Goal: Transaction & Acquisition: Purchase product/service

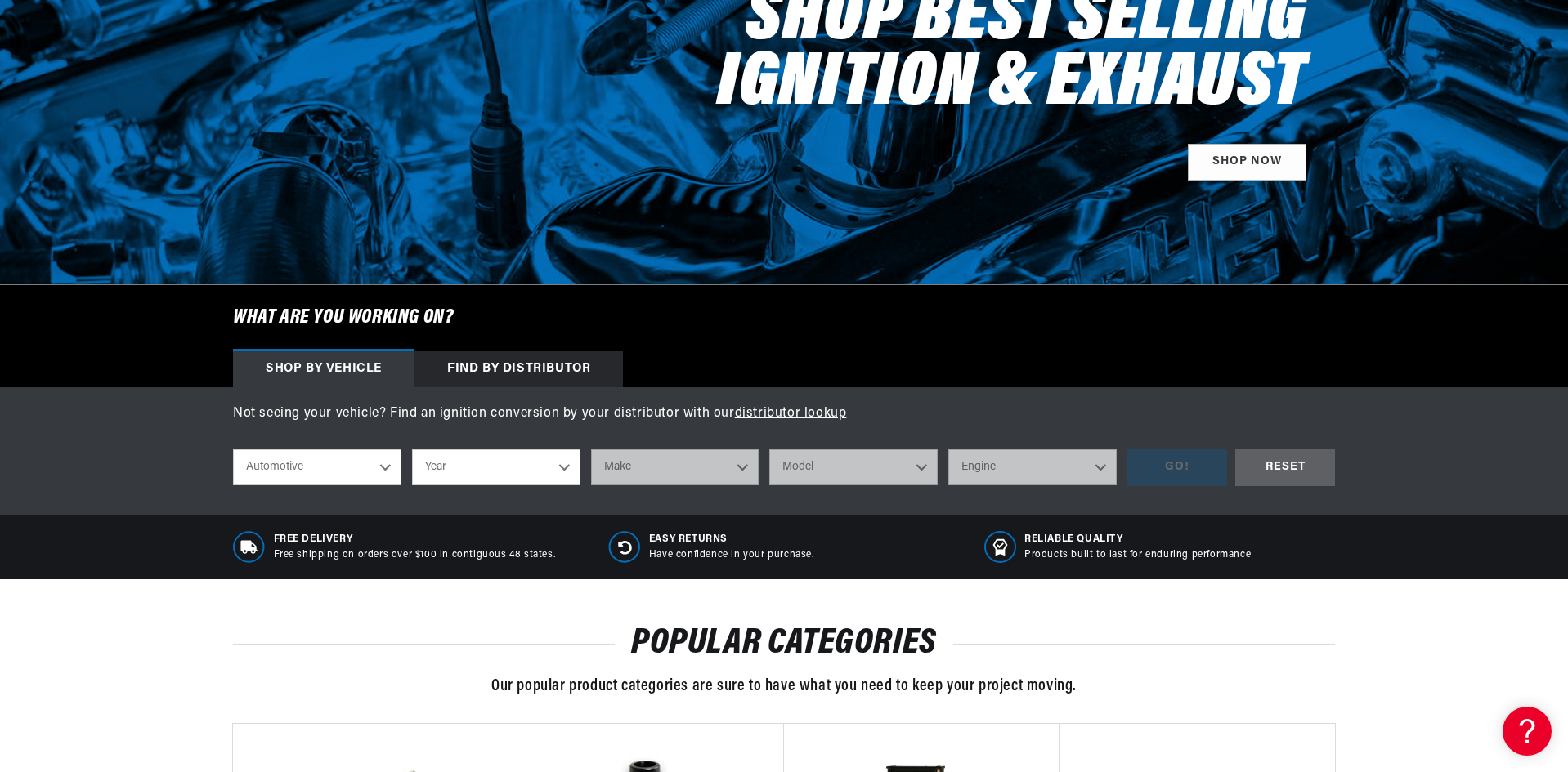
scroll to position [0, 496]
click at [337, 368] on div "Shop by vehicle" at bounding box center [323, 369] width 181 height 36
click at [384, 469] on select "Automotive Agricultural Industrial Marine Motorcycle" at bounding box center [317, 468] width 169 height 36
click at [233, 450] on select "Automotive Agricultural Industrial Marine Motorcycle" at bounding box center [317, 468] width 169 height 36
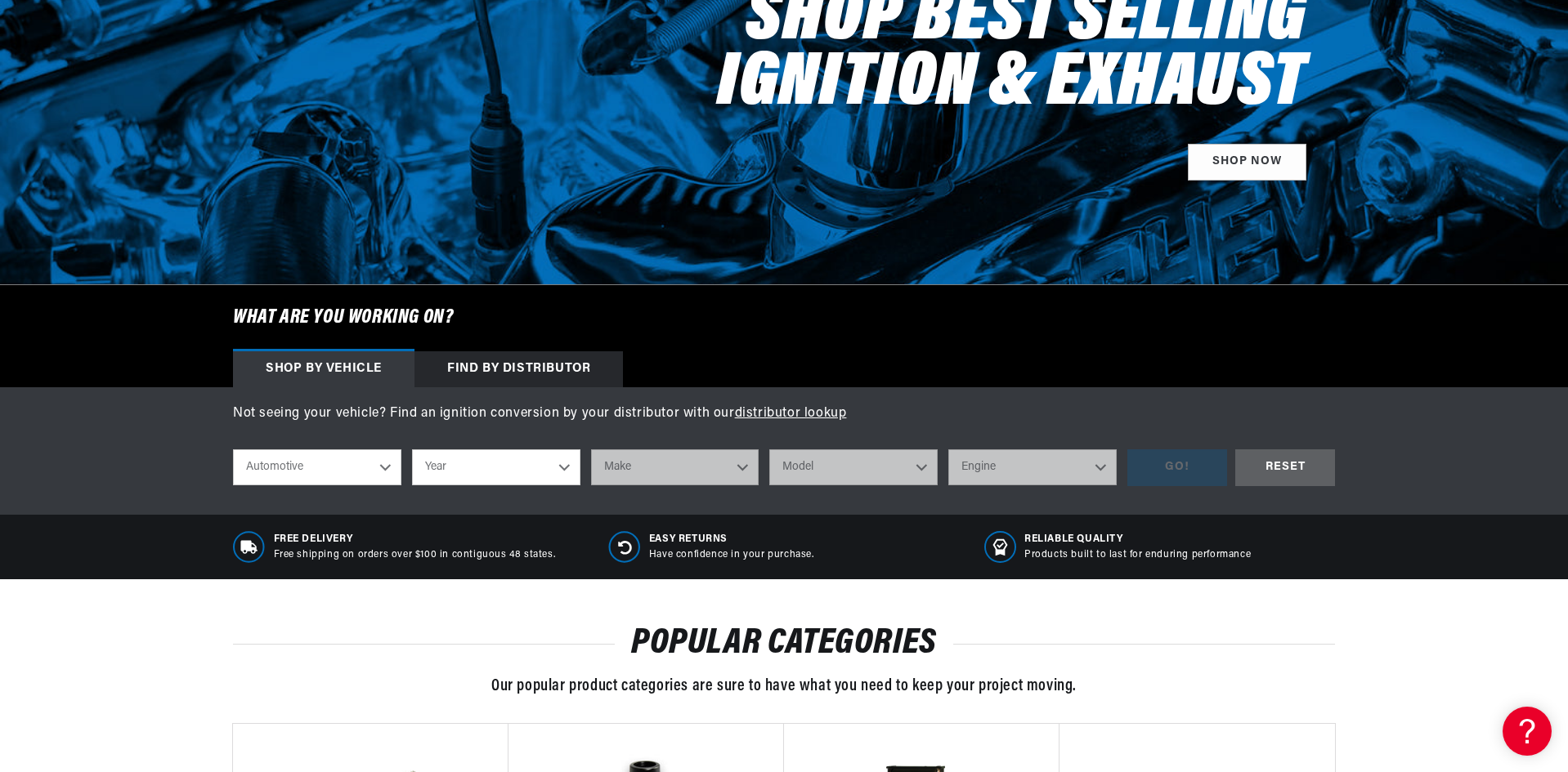
scroll to position [0, 496]
click at [563, 469] on select "Year 2026 2025 2024 2023 2022 2021 2020 2019 2018 2017 2016 2015 2014 2013 2012…" at bounding box center [496, 468] width 169 height 36
select select "1973"
click at [412, 450] on select "Year 2026 2025 2024 2023 2022 2021 2020 2019 2018 2017 2016 2015 2014 2013 2012…" at bounding box center [496, 468] width 169 height 36
select select "1973"
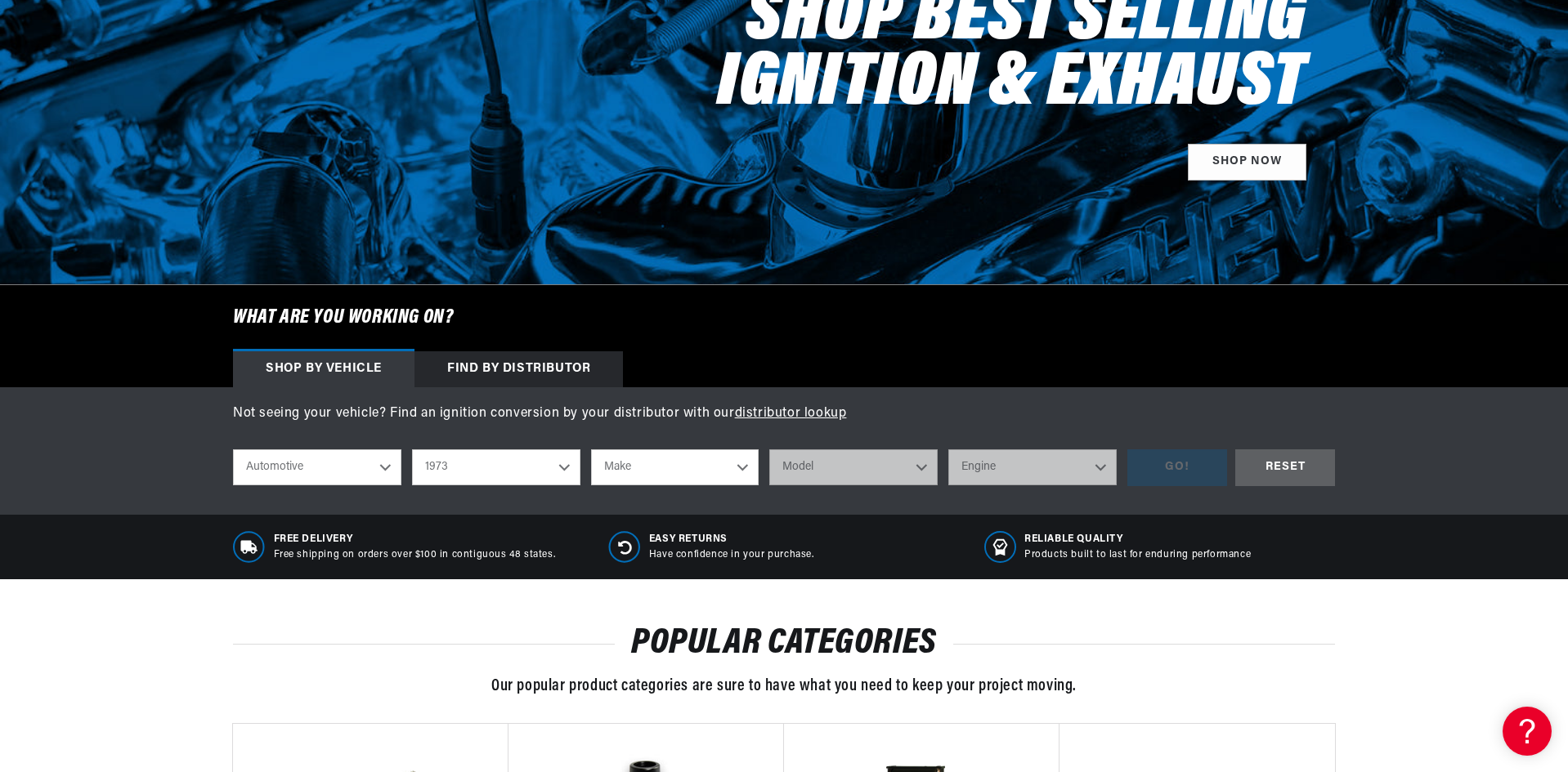
scroll to position [0, 0]
click at [741, 465] on select "Make Alfa Romeo American Motors Aston Martin Audi Austin Avanti Bentley BMW Bui…" at bounding box center [675, 468] width 169 height 36
select select "MG"
click at [591, 450] on select "Make Alfa Romeo American Motors Aston Martin Audi Austin Avanti Bentley BMW Bui…" at bounding box center [675, 468] width 169 height 36
select select "MG"
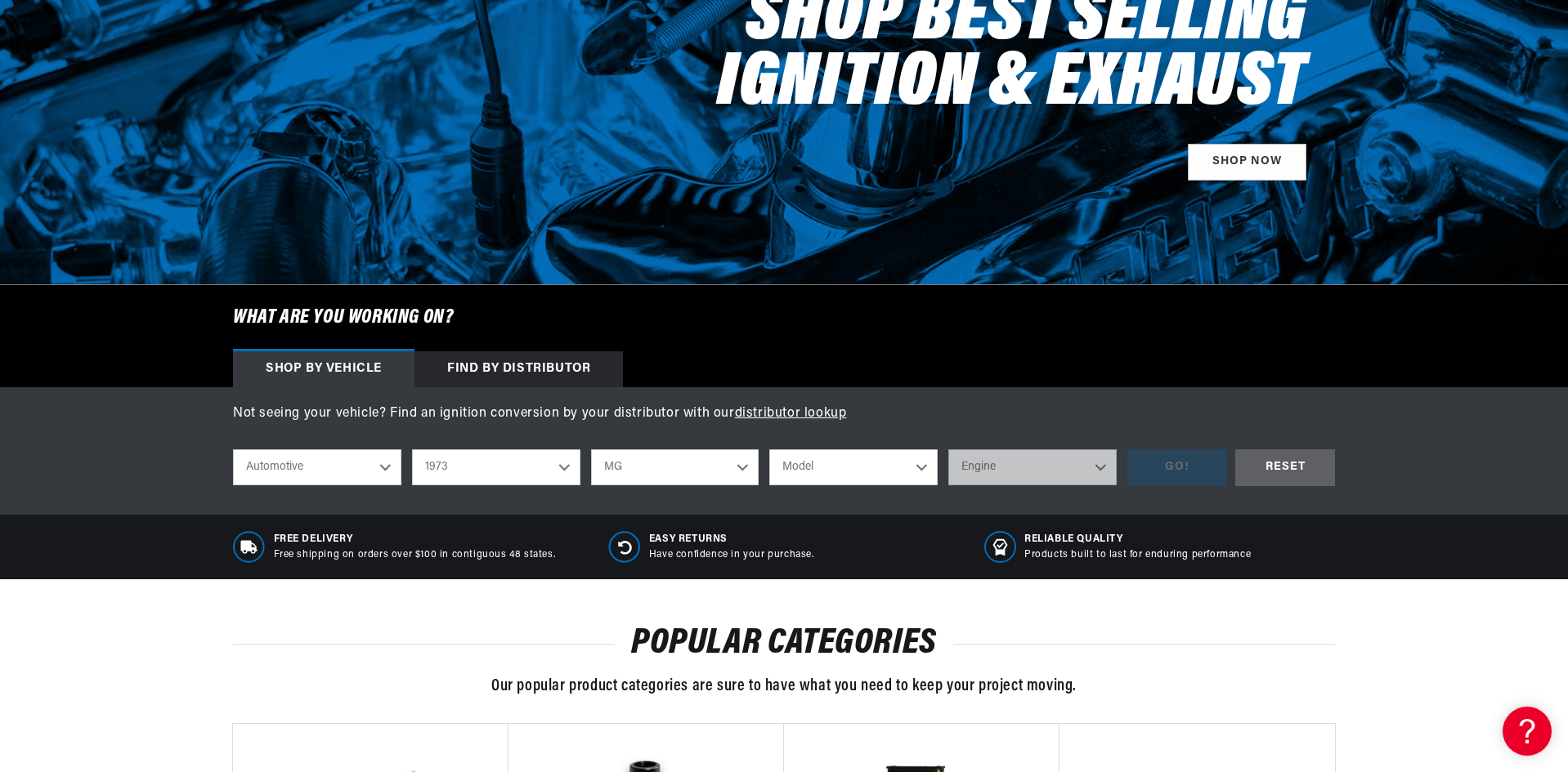
scroll to position [0, 496]
click at [924, 464] on select "Model MGB Midget" at bounding box center [854, 468] width 169 height 36
select select "MGB"
click at [770, 450] on select "Model MGB Midget" at bounding box center [854, 468] width 169 height 36
select select "MGB"
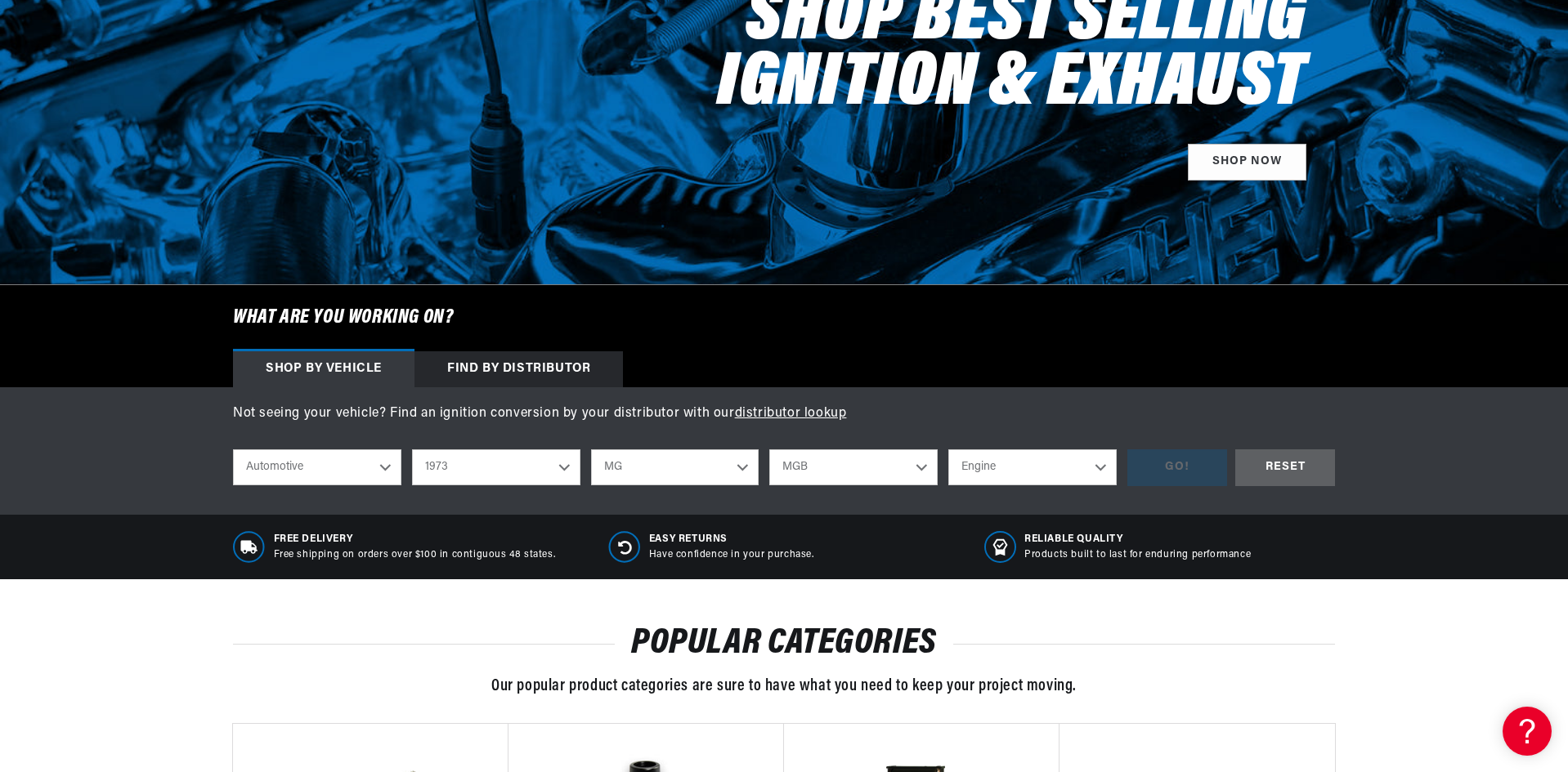
click at [1096, 465] on select "Engine 1.8L" at bounding box center [1032, 468] width 169 height 36
select select "1.8L"
click at [948, 450] on select "Engine 1.8L" at bounding box center [1032, 468] width 169 height 36
select select "1.8L"
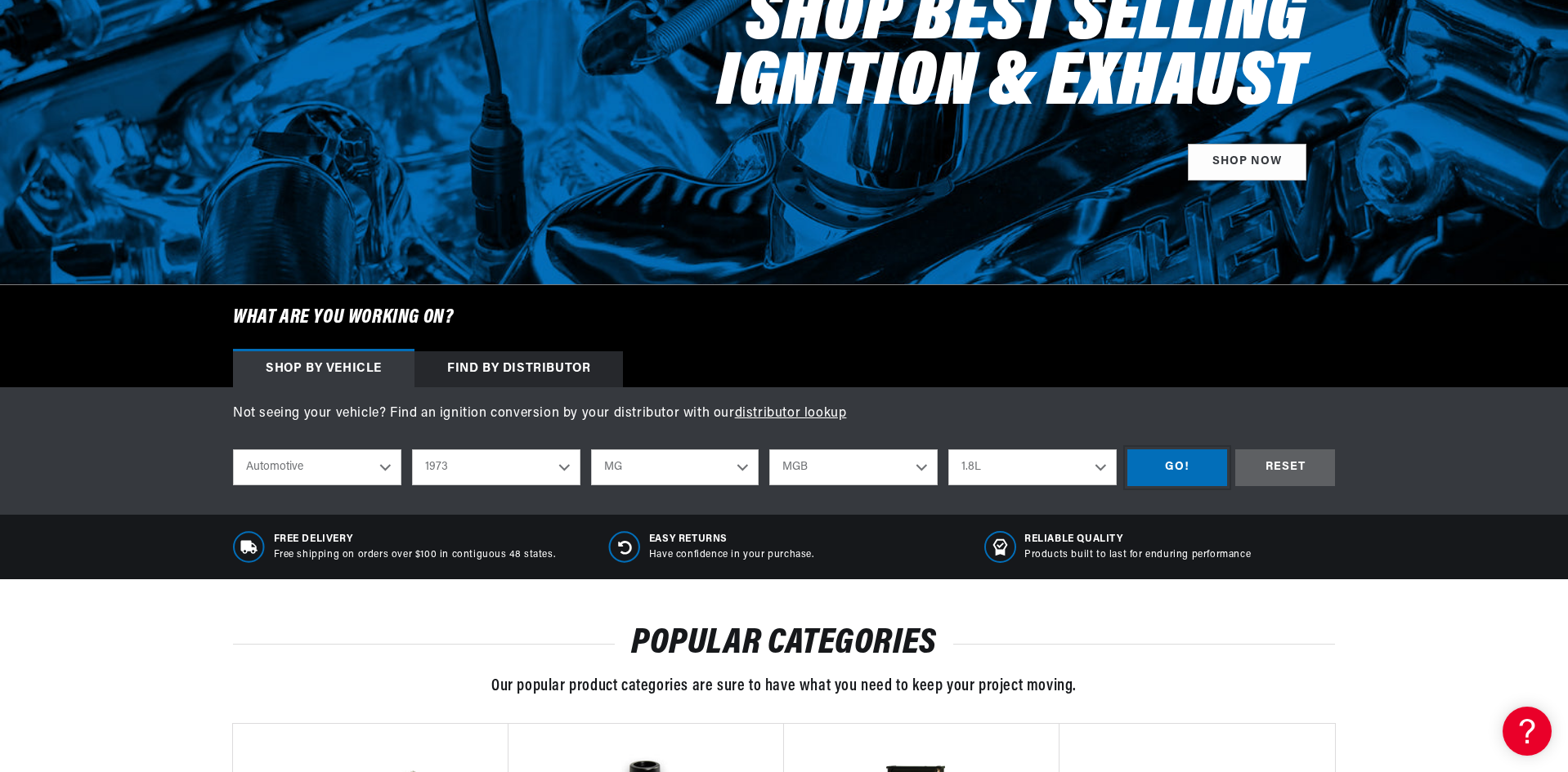
click at [1169, 473] on div "GO!" at bounding box center [1178, 468] width 100 height 37
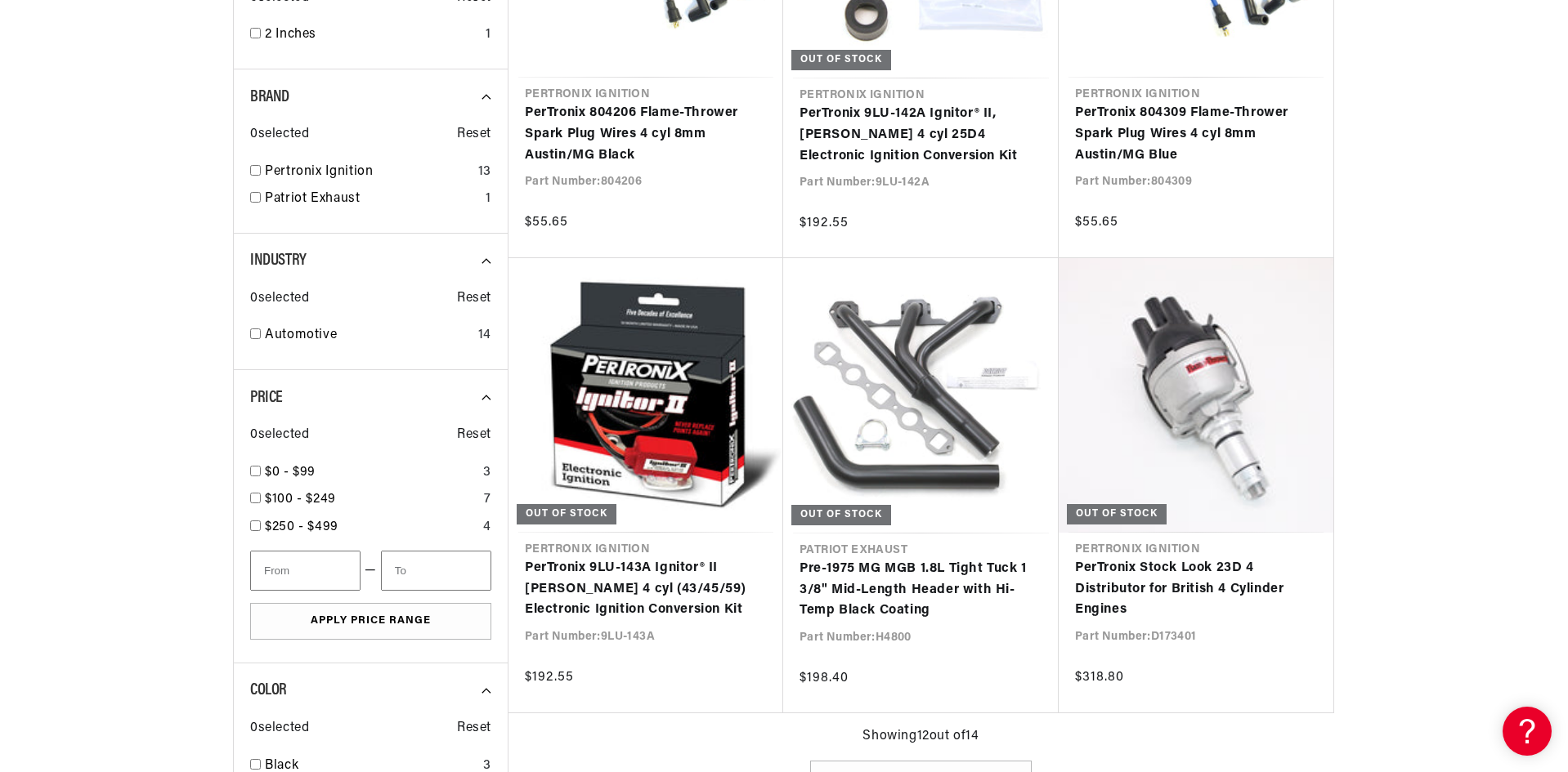
scroll to position [0, 4]
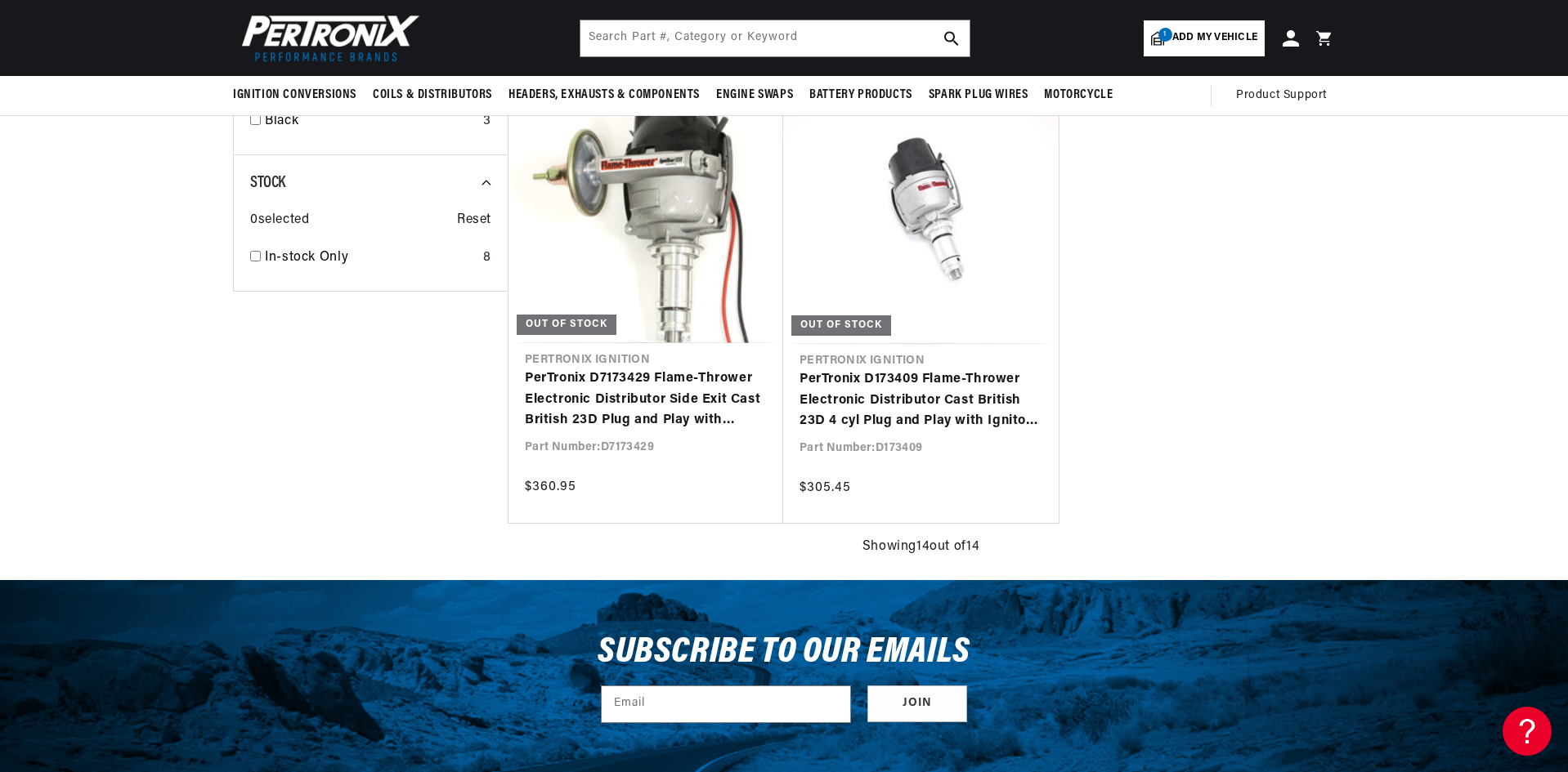
scroll to position [1716, 0]
